Goal: Find specific page/section: Find specific page/section

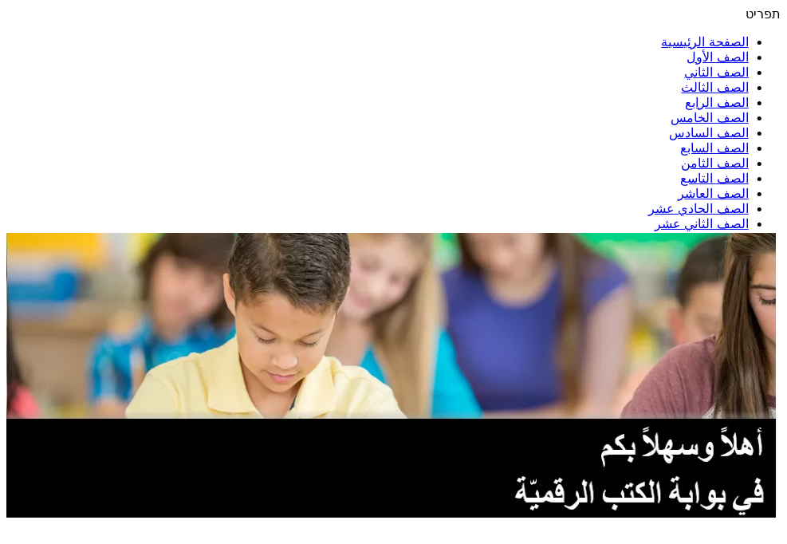
scroll to position [223, 0]
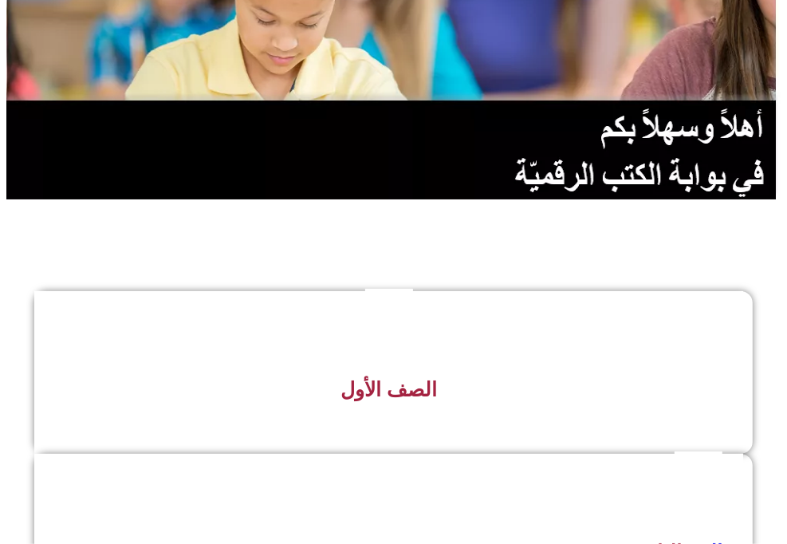
scroll to position [542, 0]
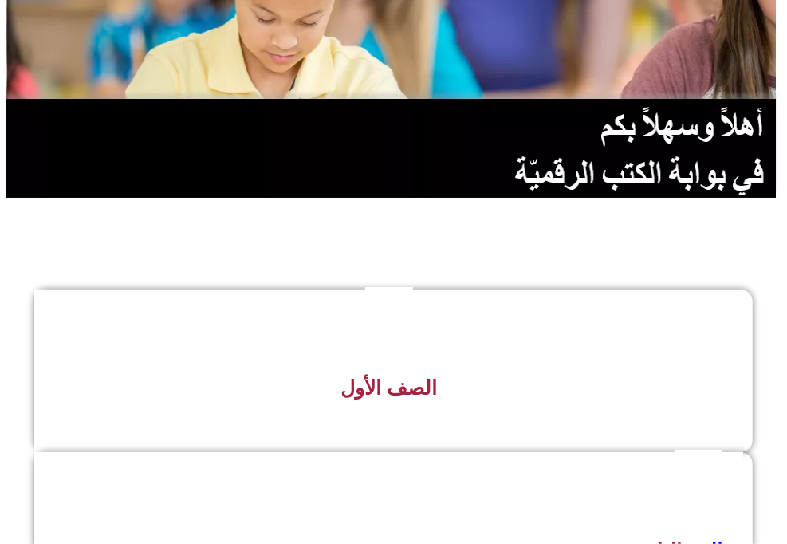
scroll to position [542, 0]
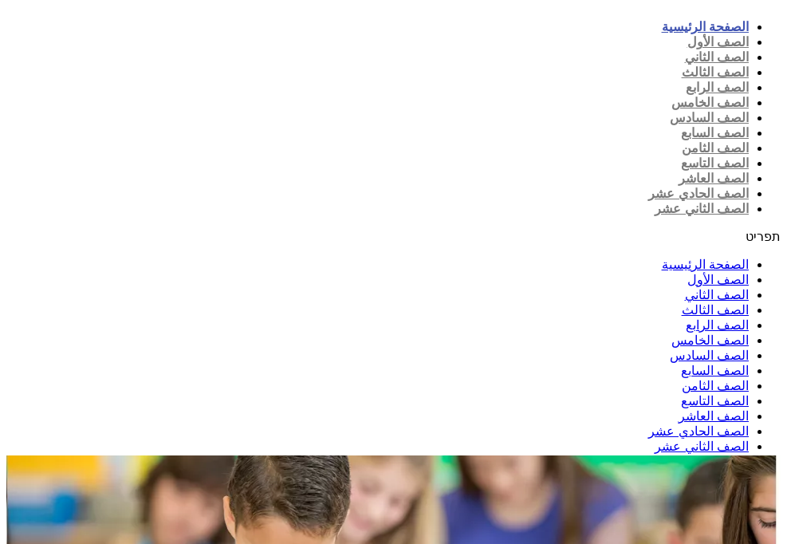
scroll to position [542, 0]
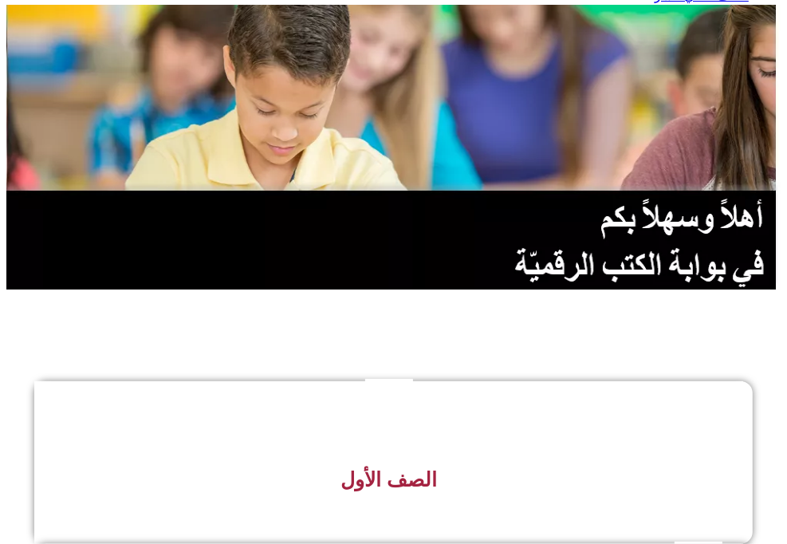
scroll to position [478, 0]
